Goal: Task Accomplishment & Management: Manage account settings

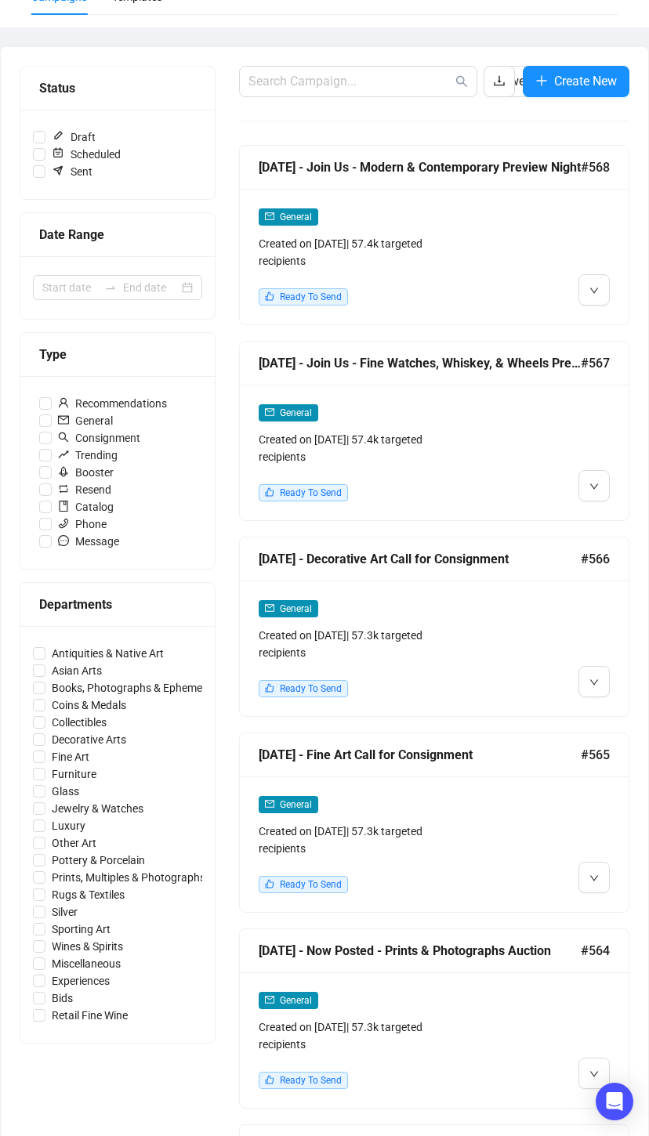
scroll to position [144, 0]
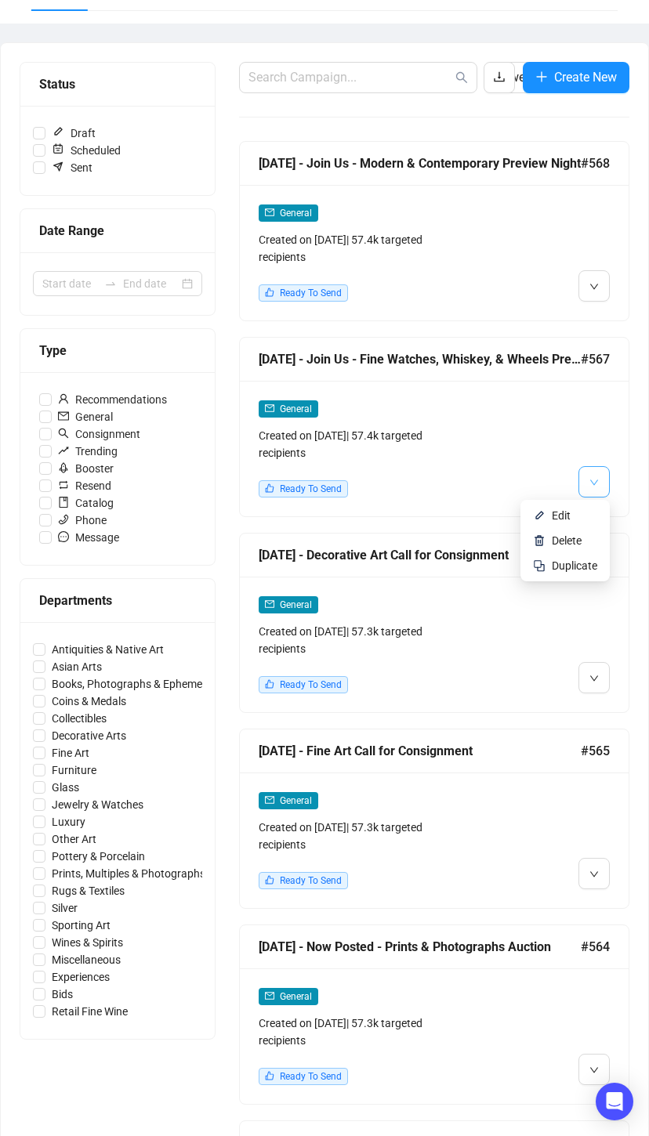
click at [590, 484] on icon "down" at bounding box center [593, 482] width 9 height 9
click at [556, 517] on span "Edit" at bounding box center [561, 515] width 19 height 13
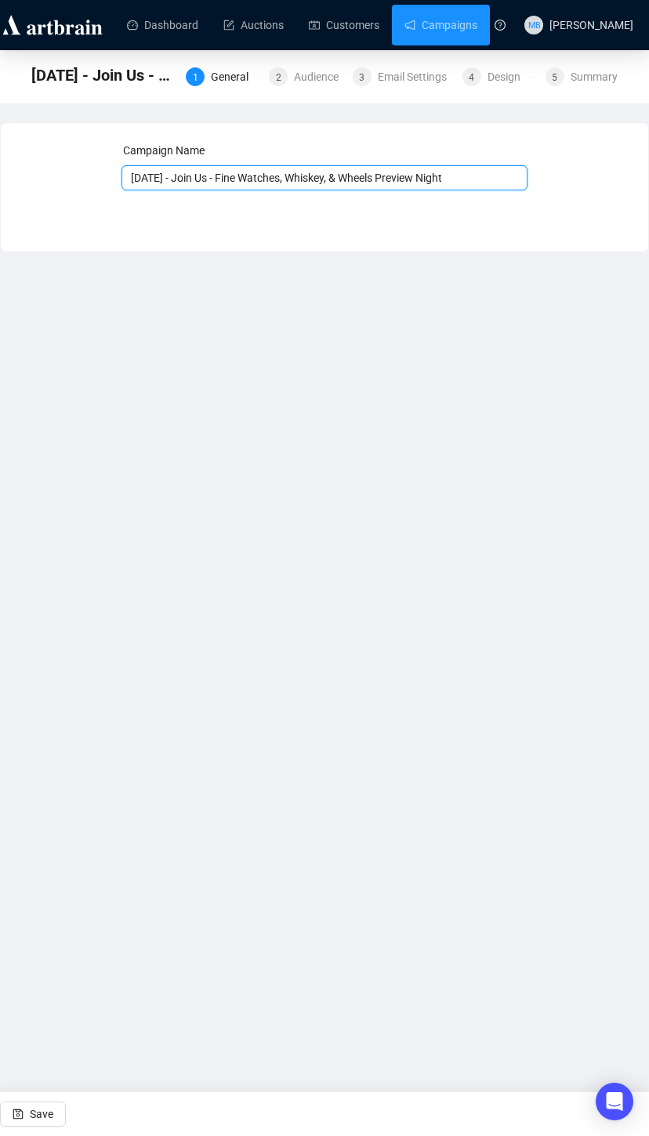
click at [155, 176] on input "[DATE] - Join Us - Fine Watches, Whiskey, & Wheels Preview Night" at bounding box center [324, 177] width 407 height 25
type input "[DATE] - Join Us - Fine Watches, Whiskey, & Wheels Preview Night"
click at [49, 1119] on span "Save" at bounding box center [42, 1114] width 24 height 44
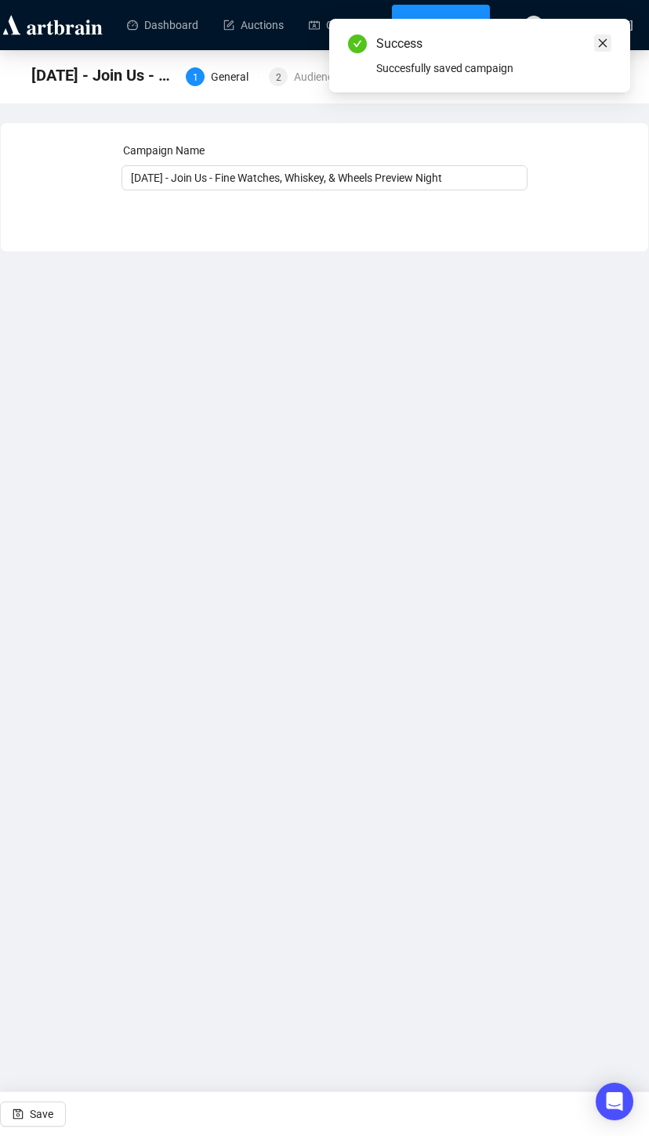
click at [600, 42] on icon "close" at bounding box center [602, 43] width 11 height 11
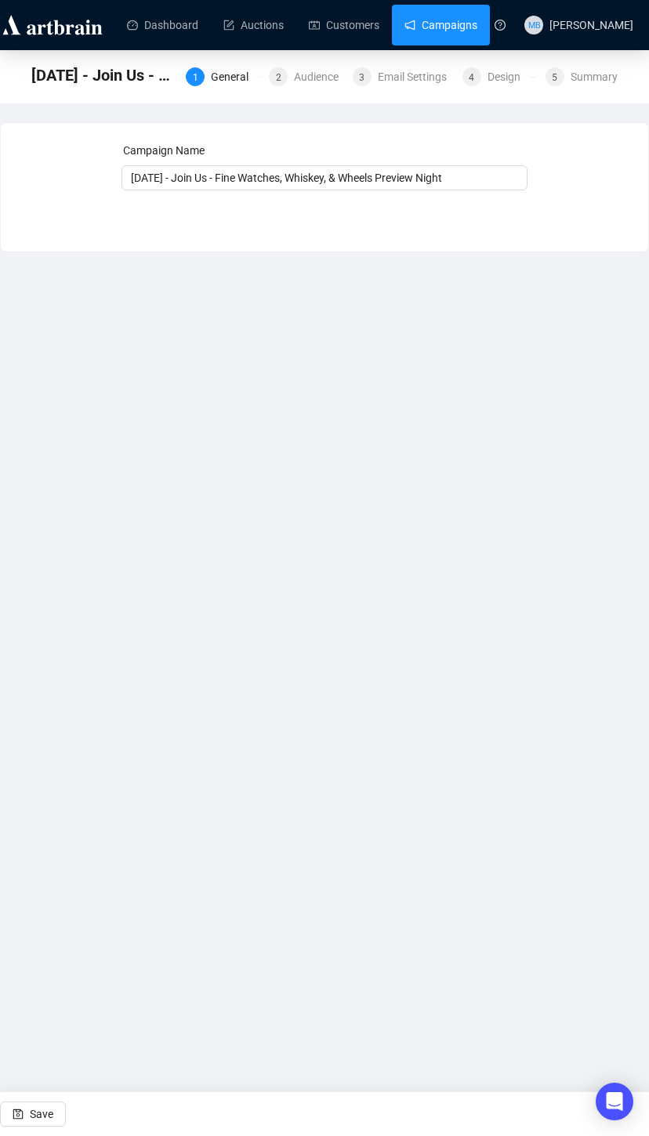
click at [434, 22] on link "Campaigns" at bounding box center [440, 25] width 73 height 41
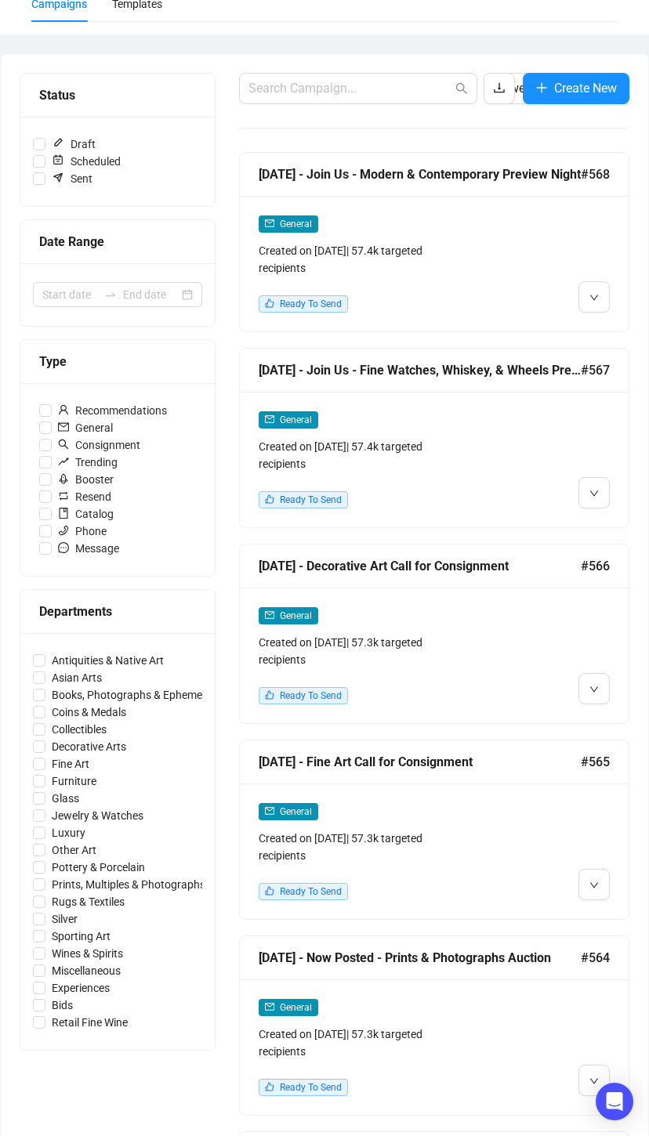
scroll to position [131, 0]
